Goal: Navigation & Orientation: Find specific page/section

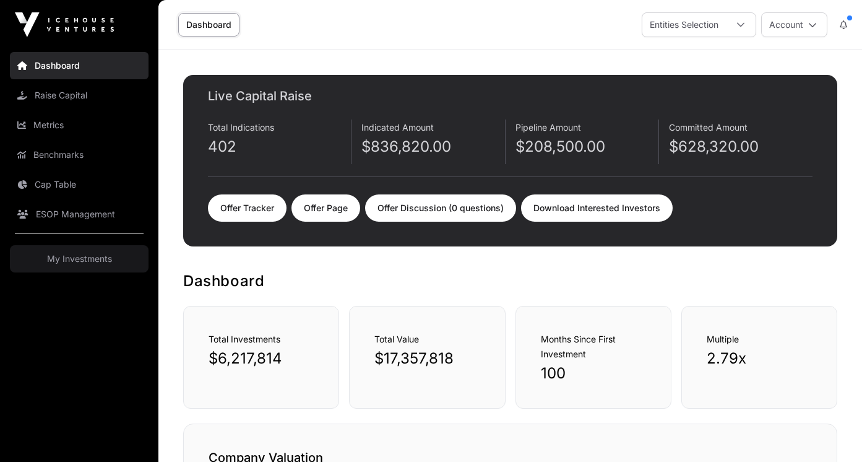
click at [89, 68] on link "Dashboard" at bounding box center [79, 65] width 139 height 27
